Goal: Check status: Check status

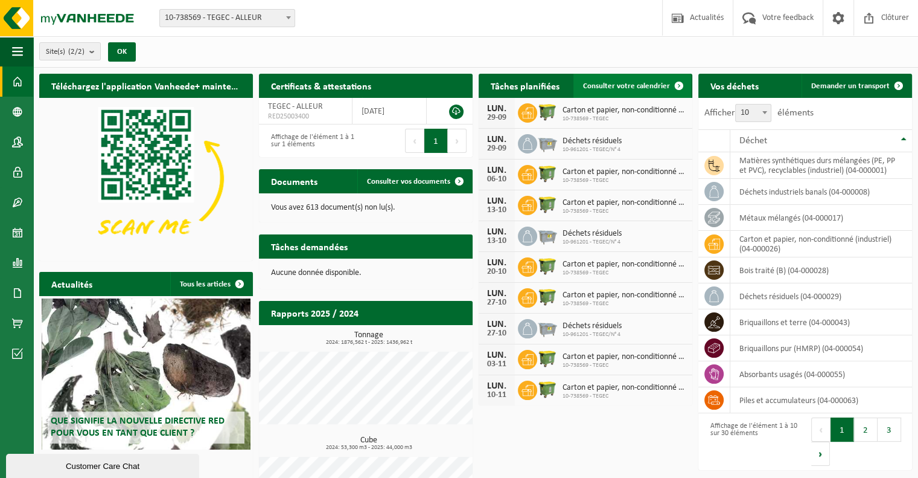
click at [603, 86] on span "Consulter votre calendrier" at bounding box center [626, 86] width 87 height 8
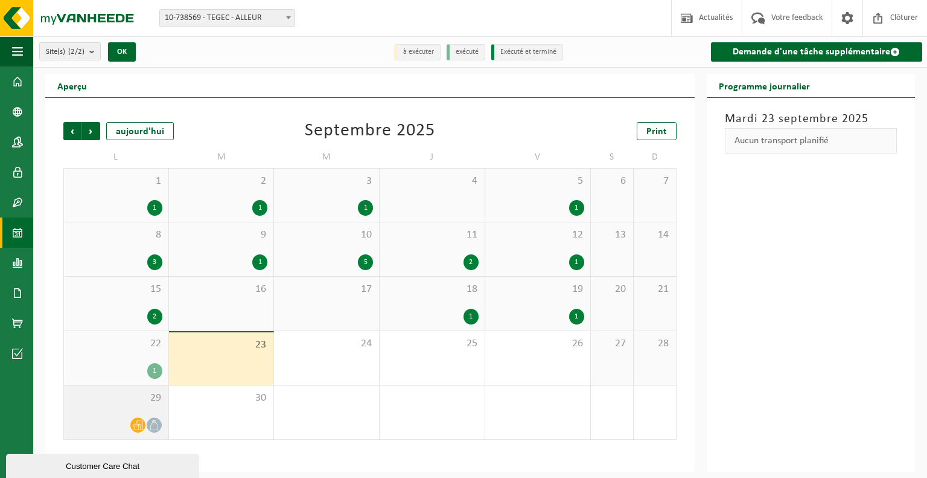
click at [147, 424] on span at bounding box center [154, 424] width 15 height 15
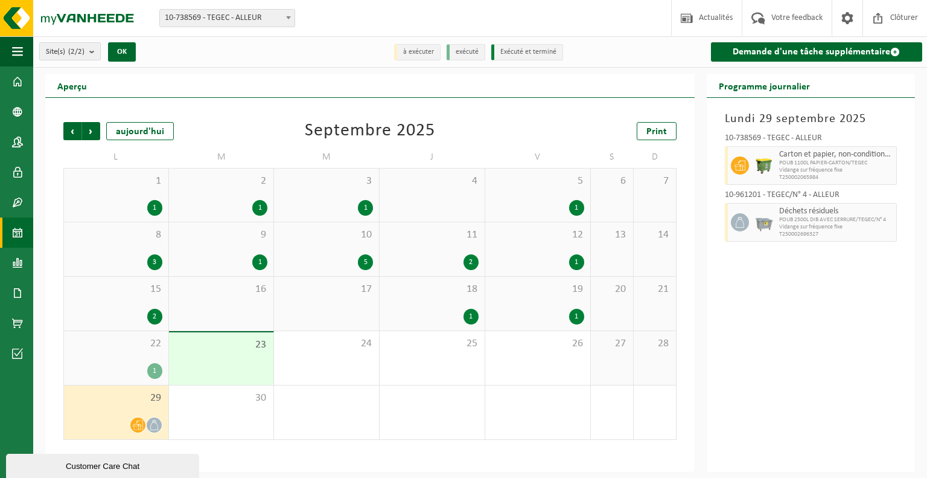
click at [136, 425] on icon at bounding box center [138, 425] width 10 height 10
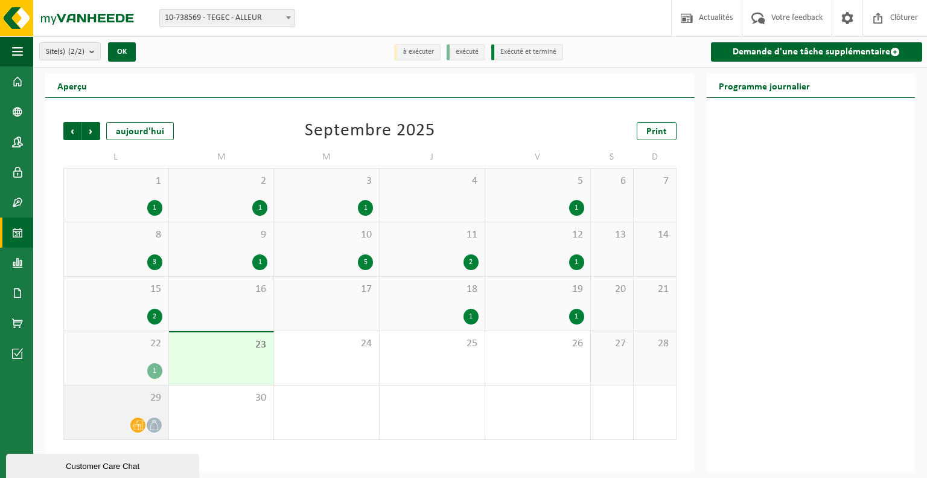
click at [157, 420] on icon at bounding box center [154, 425] width 10 height 10
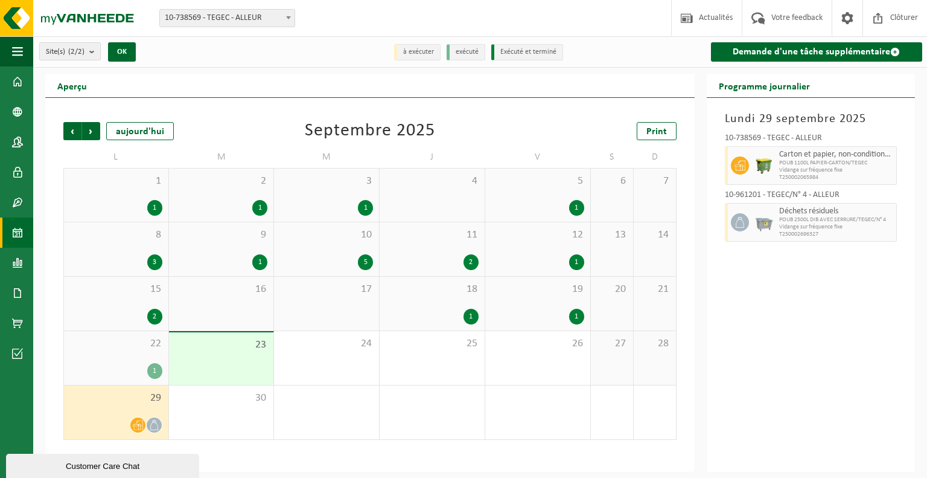
click at [148, 427] on span at bounding box center [154, 424] width 15 height 15
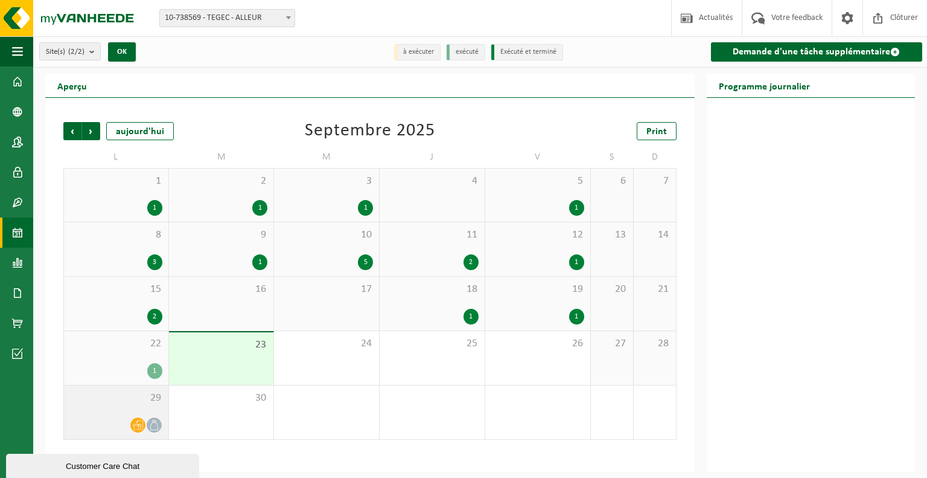
click at [134, 427] on icon at bounding box center [138, 425] width 10 height 10
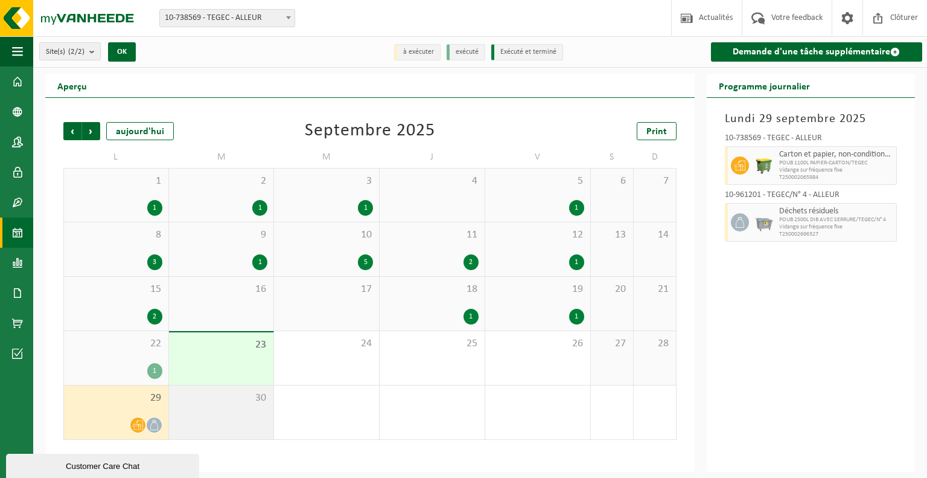
click at [258, 412] on div "30" at bounding box center [221, 412] width 105 height 54
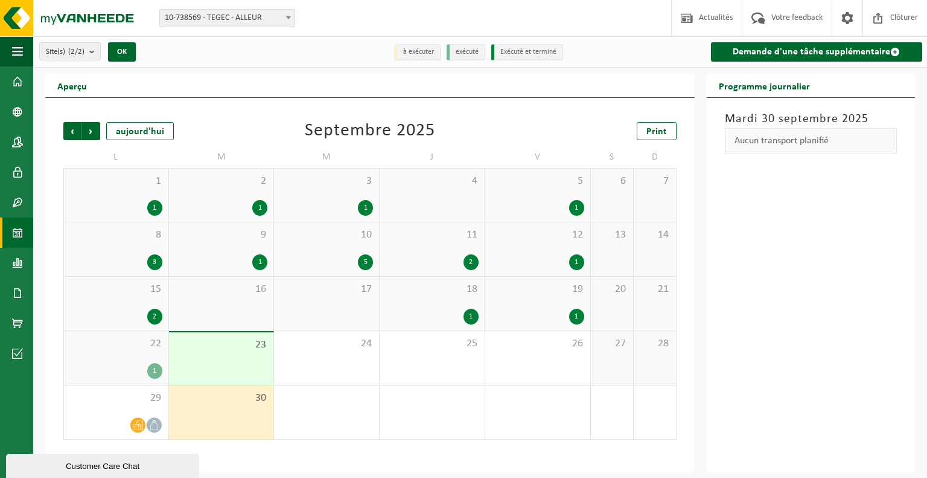
click at [744, 238] on div "Mardi 30 septembre 2025 Aucun transport planifié" at bounding box center [811, 285] width 208 height 374
